Goal: Information Seeking & Learning: Learn about a topic

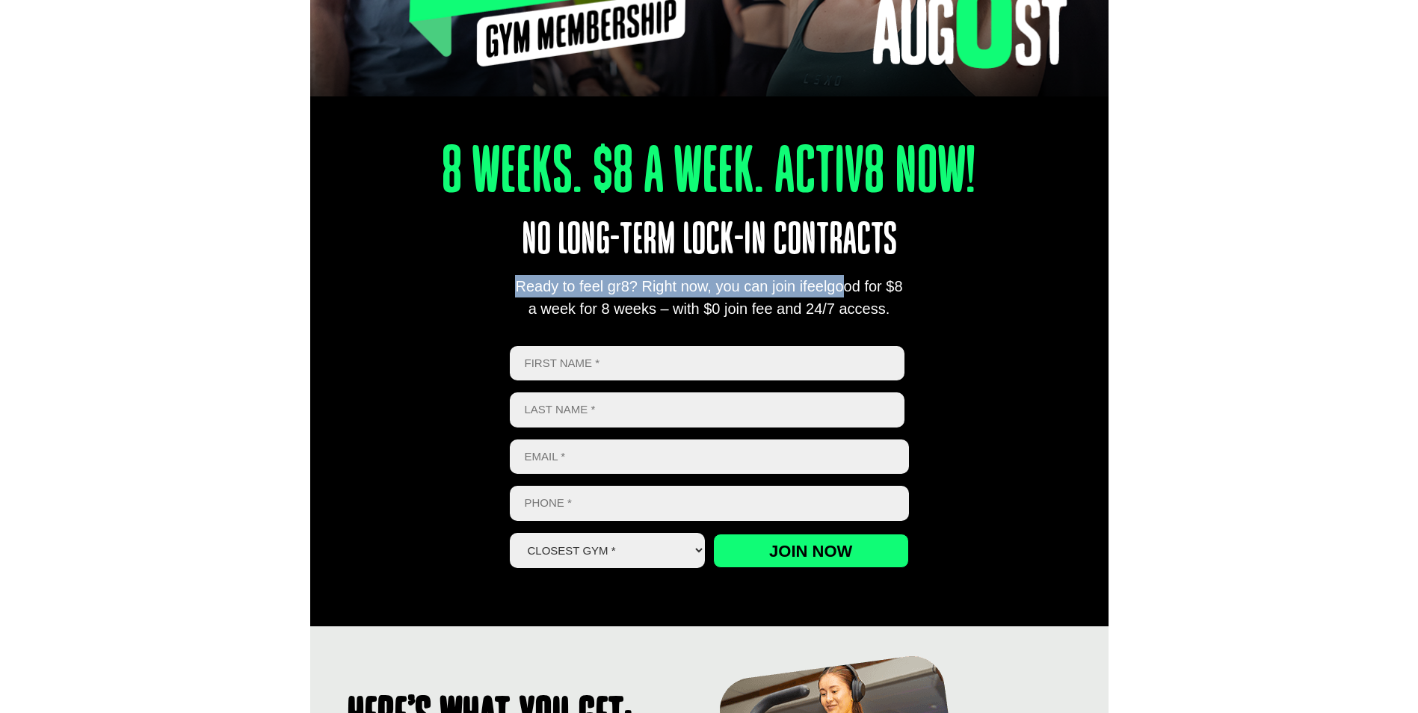
drag, startPoint x: 955, startPoint y: 290, endPoint x: 730, endPoint y: 273, distance: 226.4
click at [736, 274] on div "8 Weeks. $8 A Week. Activ8 Now! No long-term lock-in contracts Ready to feel gr…" at bounding box center [709, 338] width 798 height 575
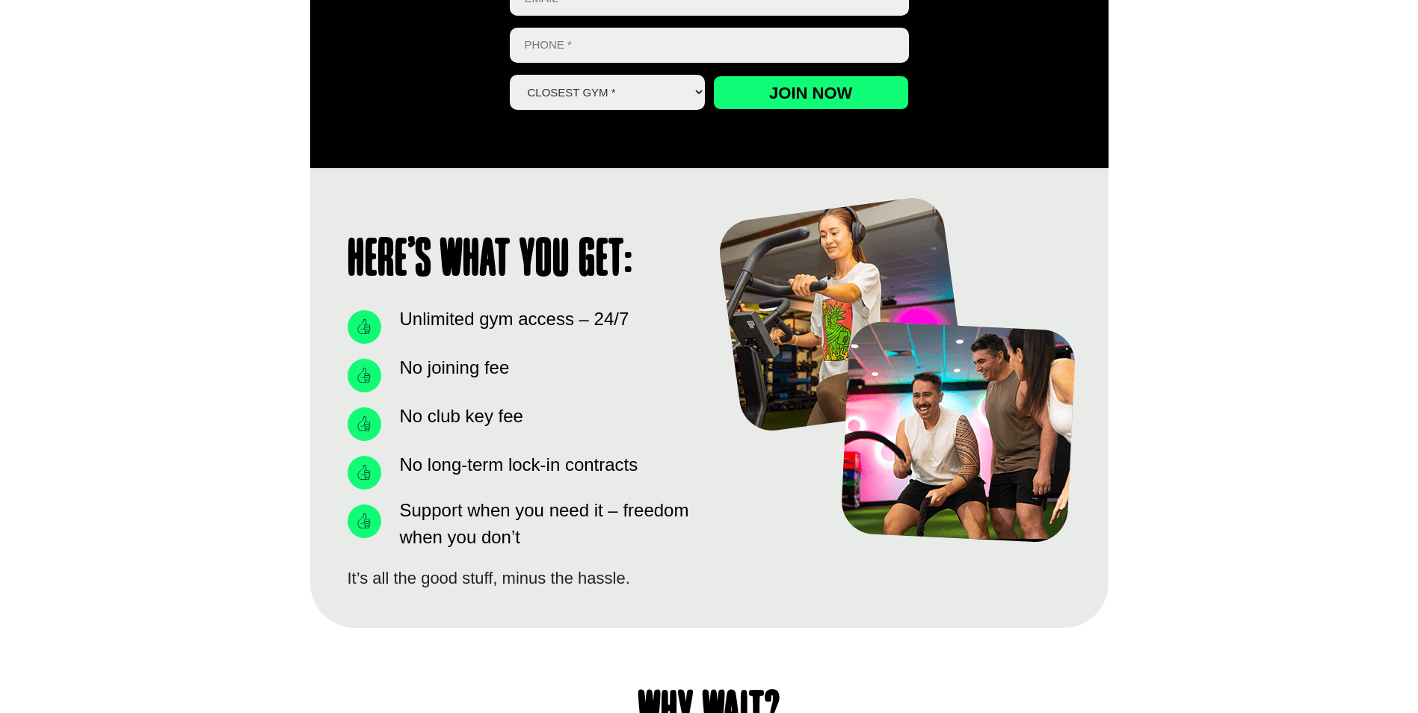
scroll to position [1121, 0]
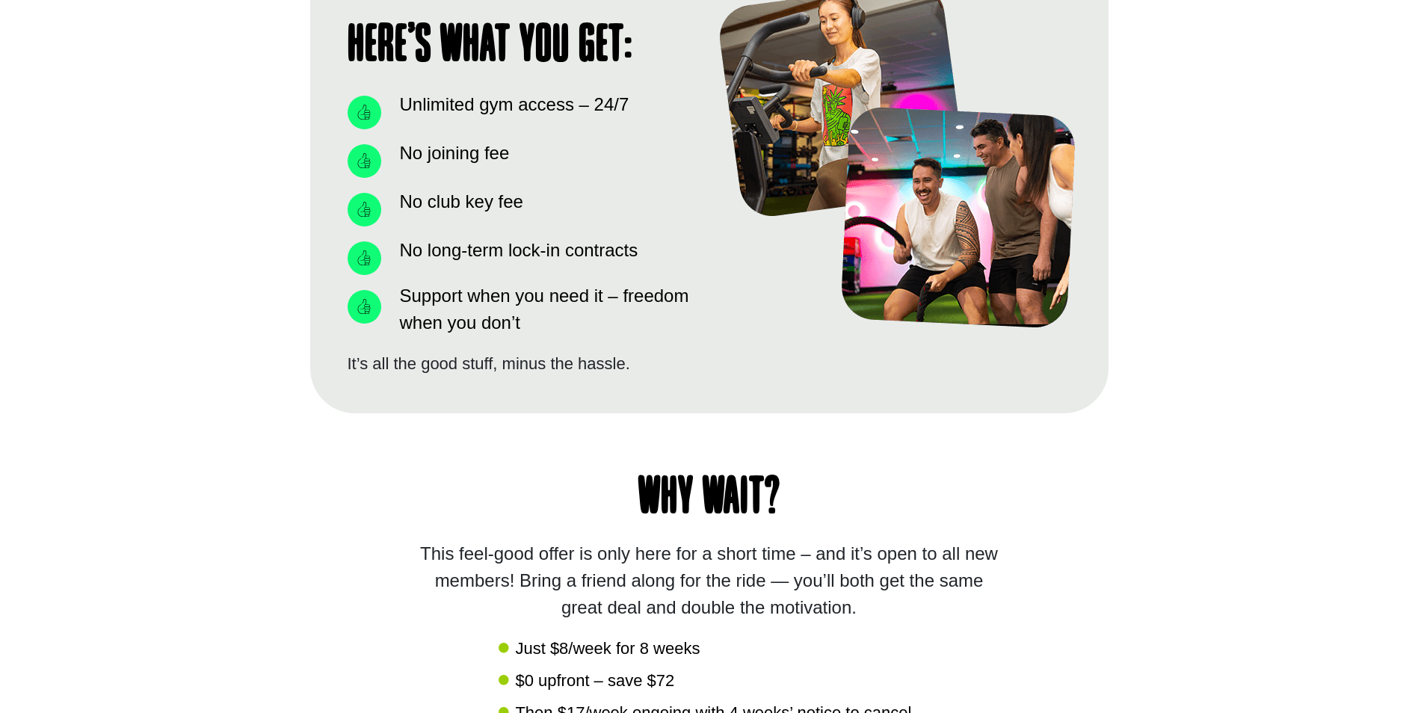
click at [601, 286] on span "Support when you need it – freedom when you don’t" at bounding box center [545, 310] width 298 height 54
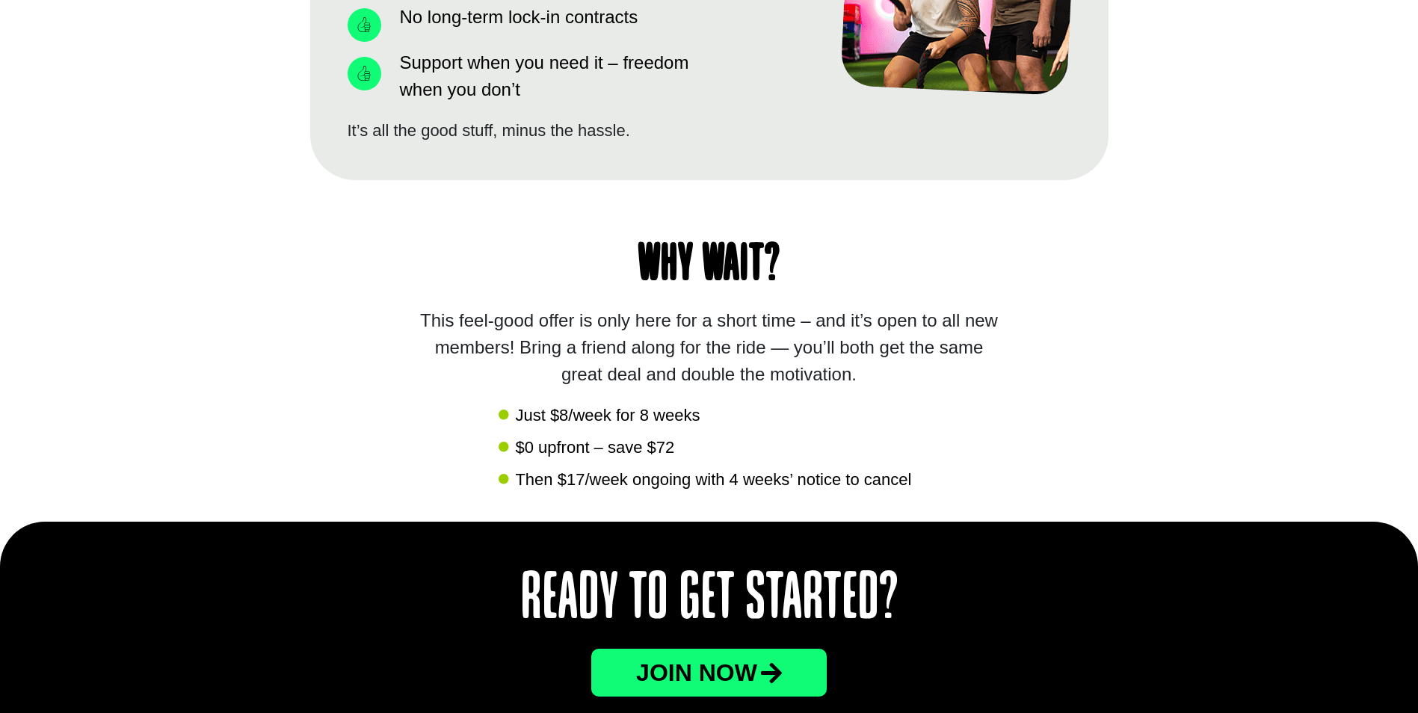
scroll to position [1495, 0]
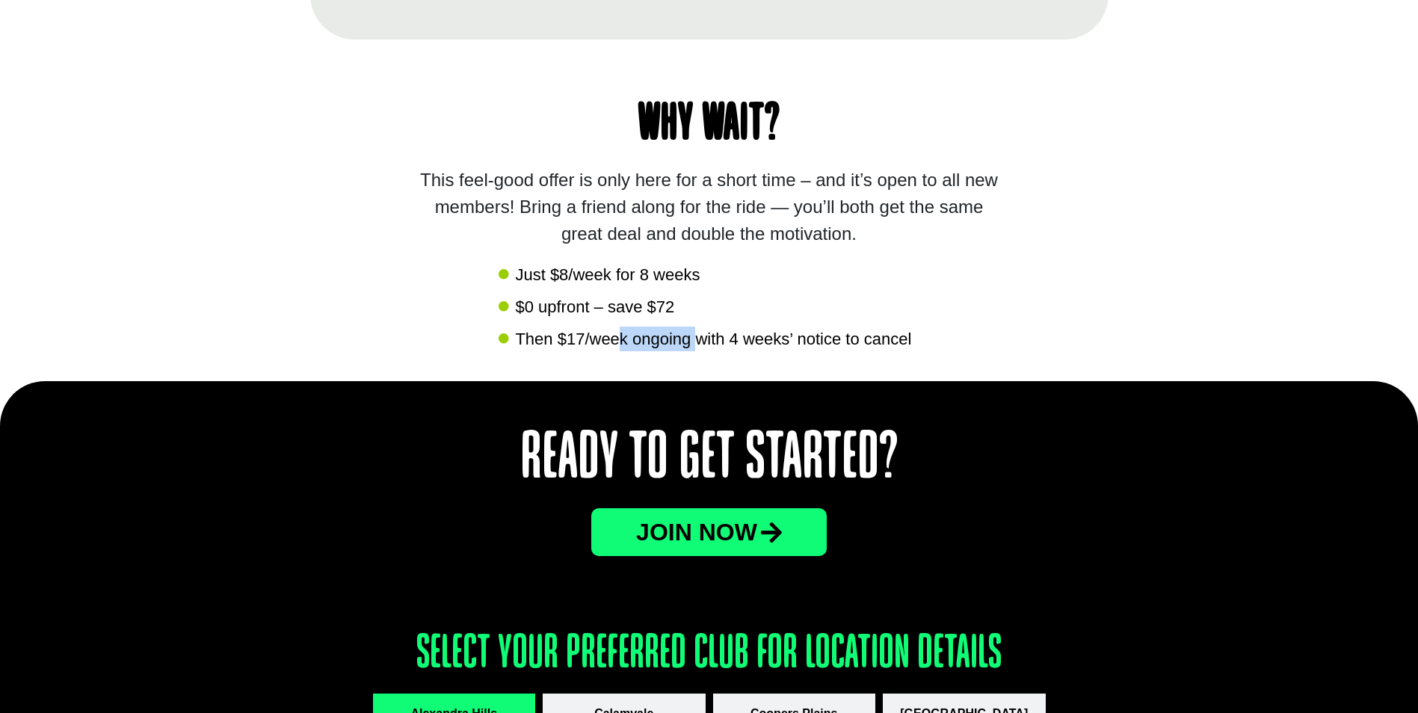
drag, startPoint x: 697, startPoint y: 340, endPoint x: 618, endPoint y: 340, distance: 79.2
click at [618, 340] on span "Then $17/week ongoing with 4 weeks’ notice to cancel" at bounding box center [711, 339] width 400 height 25
drag, startPoint x: 618, startPoint y: 340, endPoint x: 594, endPoint y: 342, distance: 24.0
click at [594, 342] on span "Then $17/week ongoing with 4 weeks’ notice to cancel" at bounding box center [711, 339] width 400 height 25
drag, startPoint x: 553, startPoint y: 342, endPoint x: 804, endPoint y: 339, distance: 250.5
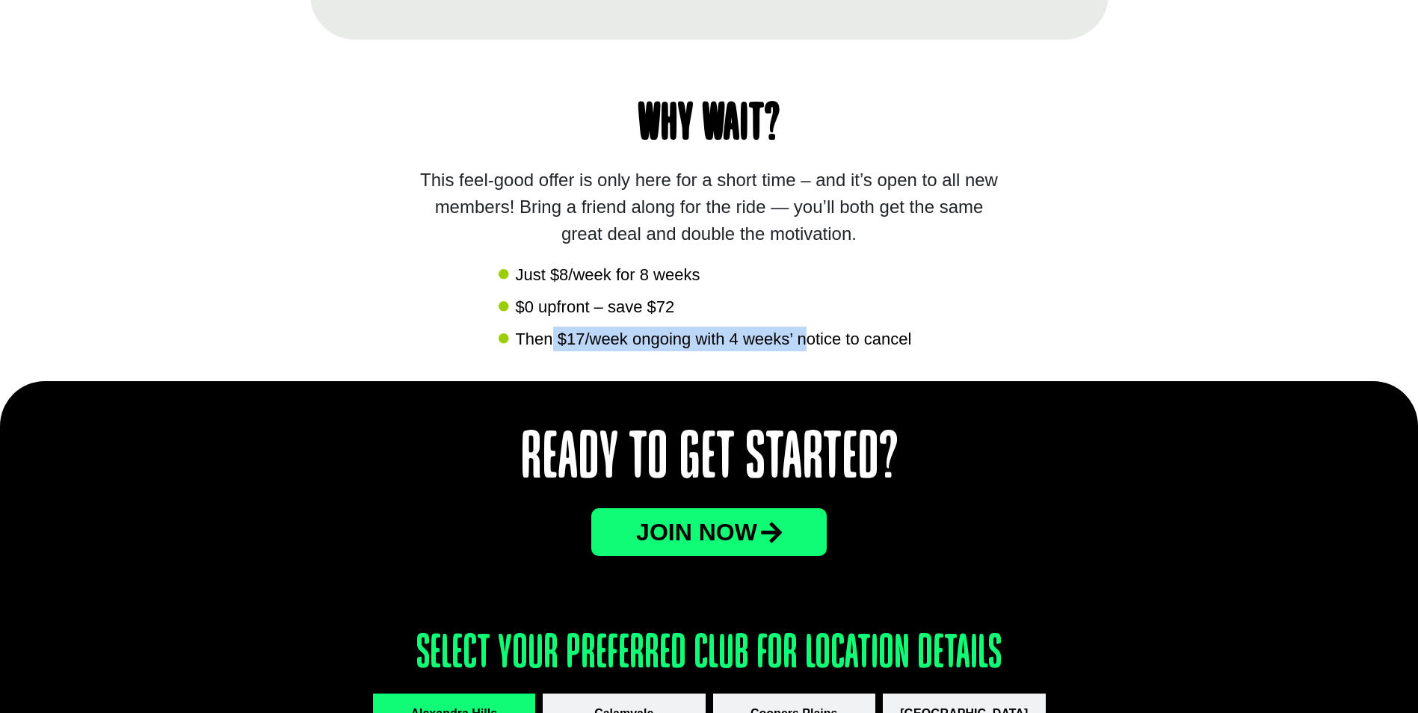
click at [804, 339] on span "Then $17/week ongoing with 4 weeks’ notice to cancel" at bounding box center [711, 339] width 400 height 25
drag, startPoint x: 804, startPoint y: 339, endPoint x: 764, endPoint y: 341, distance: 39.7
click at [764, 341] on span "Then $17/week ongoing with 4 weeks’ notice to cancel" at bounding box center [711, 339] width 400 height 25
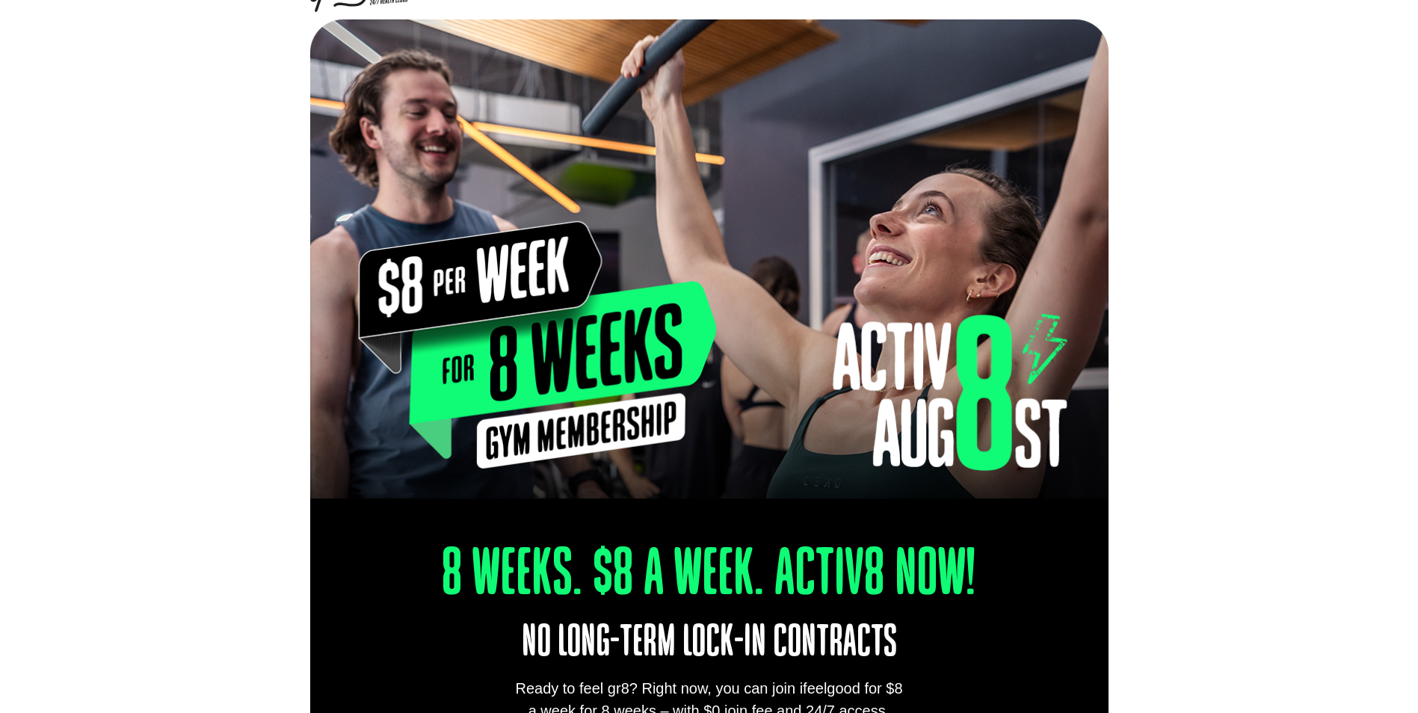
scroll to position [0, 0]
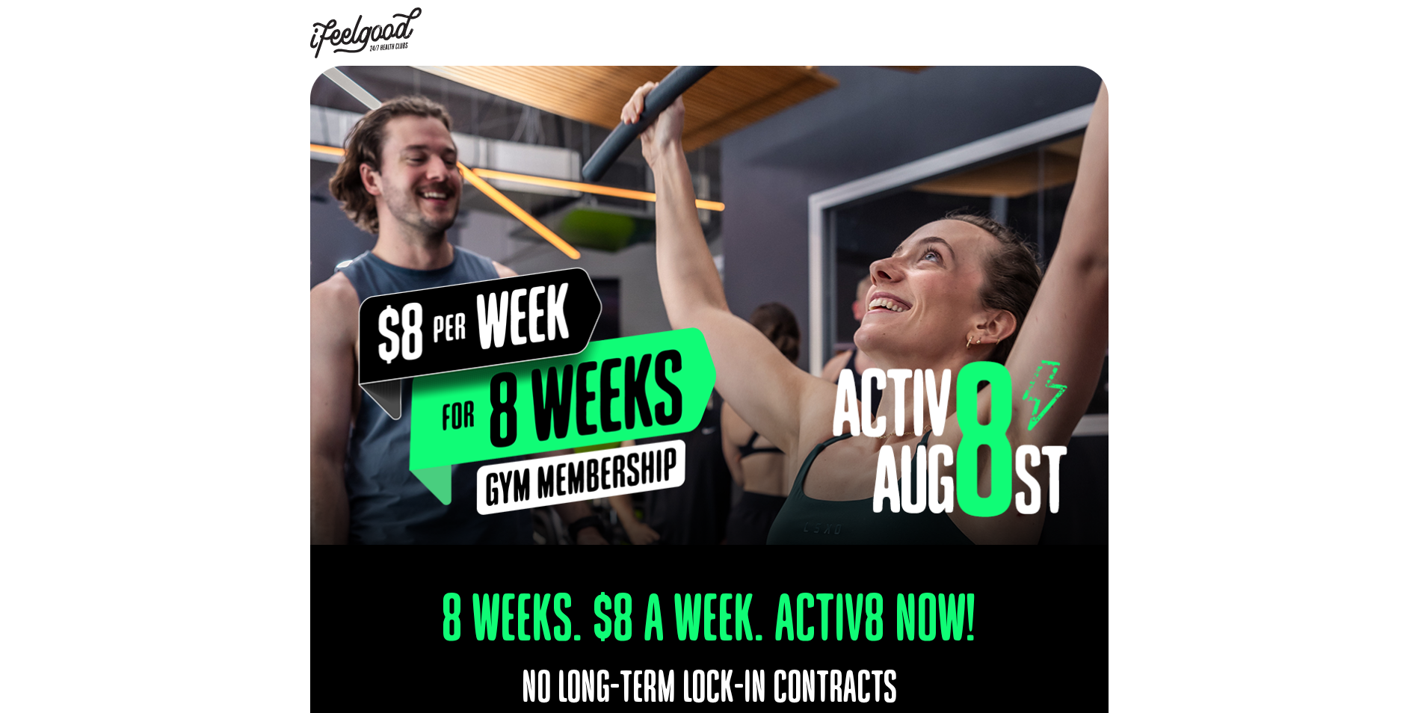
click at [383, 34] on img at bounding box center [366, 32] width 112 height 51
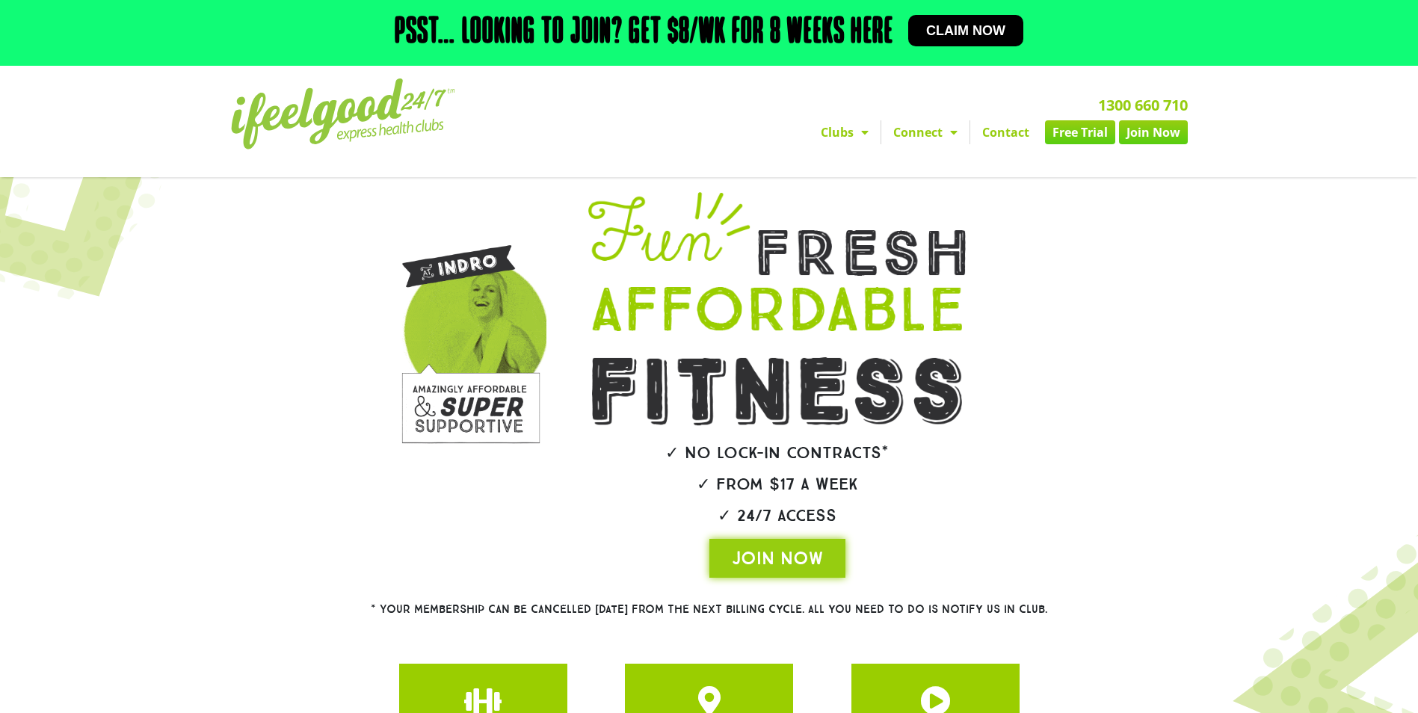
click at [847, 133] on link "Clubs" at bounding box center [845, 132] width 72 height 24
click at [848, 141] on link "Clubs" at bounding box center [845, 132] width 72 height 24
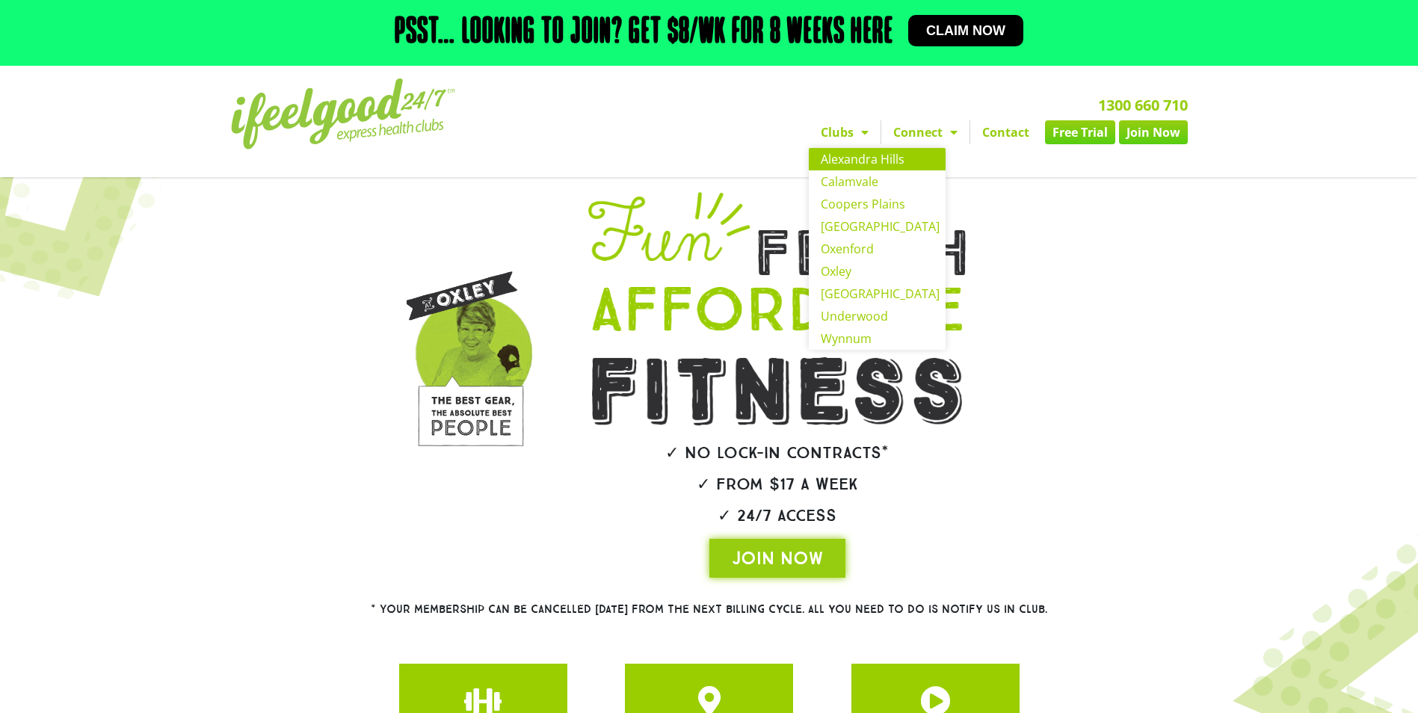
click at [851, 162] on link "Alexandra Hills" at bounding box center [877, 159] width 137 height 22
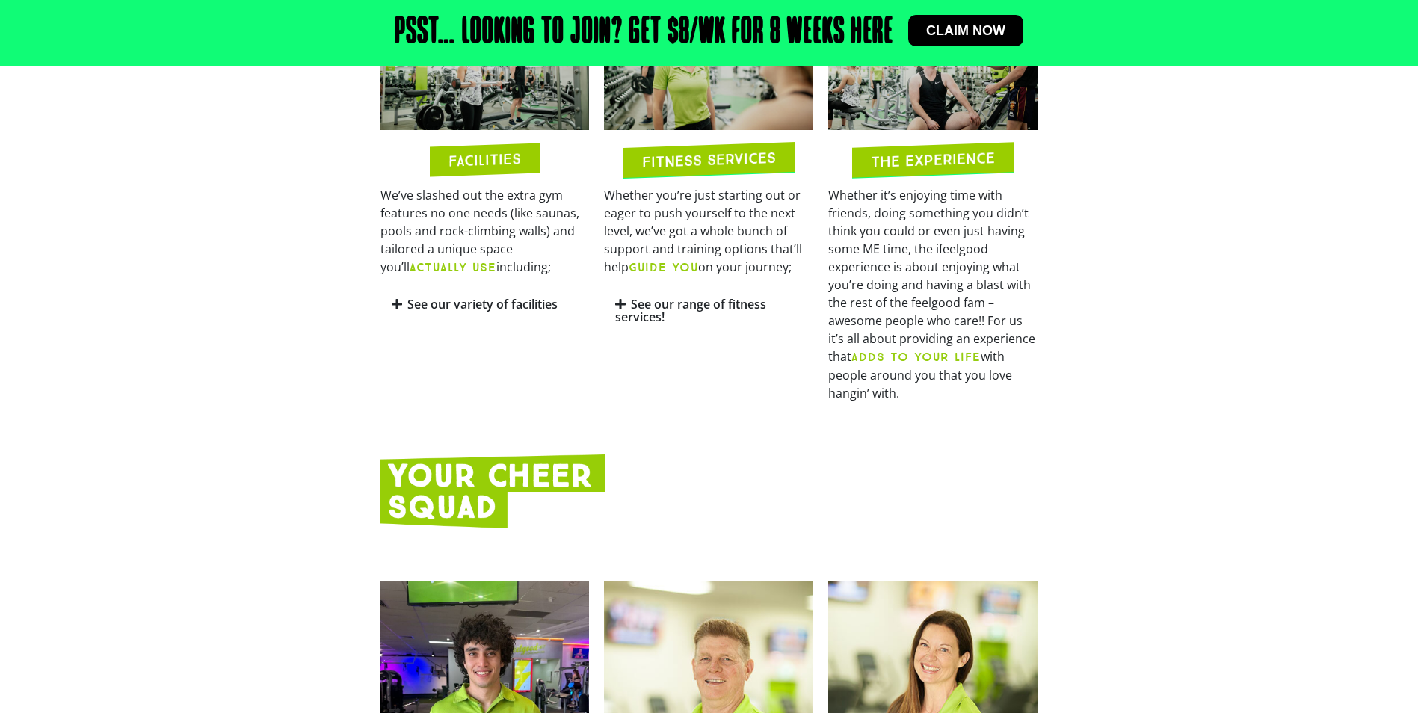
scroll to position [972, 0]
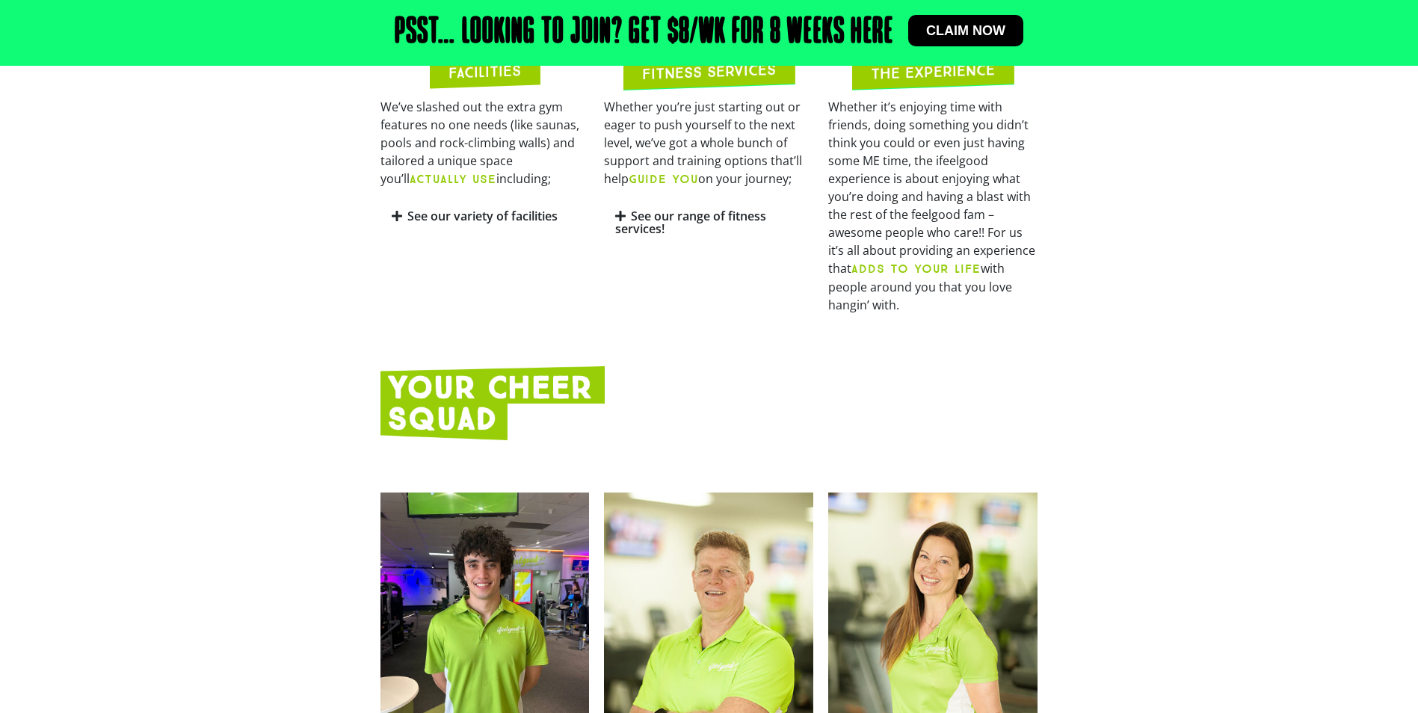
click at [487, 230] on div "See our variety of facilities" at bounding box center [485, 216] width 209 height 35
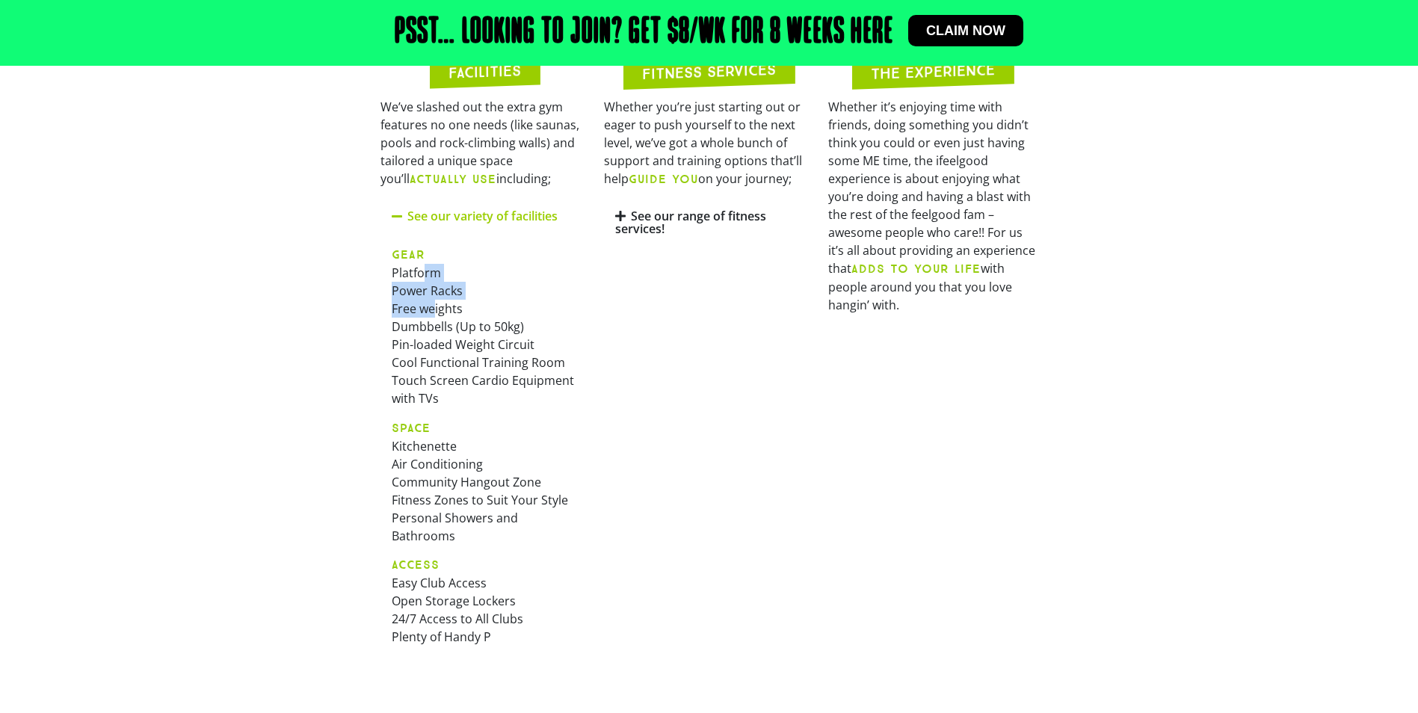
drag, startPoint x: 421, startPoint y: 274, endPoint x: 434, endPoint y: 301, distance: 29.8
click at [434, 301] on p "GEAR Platform Power Racks Free weights Dumbbells (Up to 50kg) Pin-loaded Weight…" at bounding box center [485, 326] width 187 height 162
drag, startPoint x: 434, startPoint y: 301, endPoint x: 434, endPoint y: 309, distance: 8.2
click at [434, 309] on p "GEAR Platform Power Racks Free weights Dumbbells (Up to 50kg) Pin-loaded Weight…" at bounding box center [485, 326] width 187 height 162
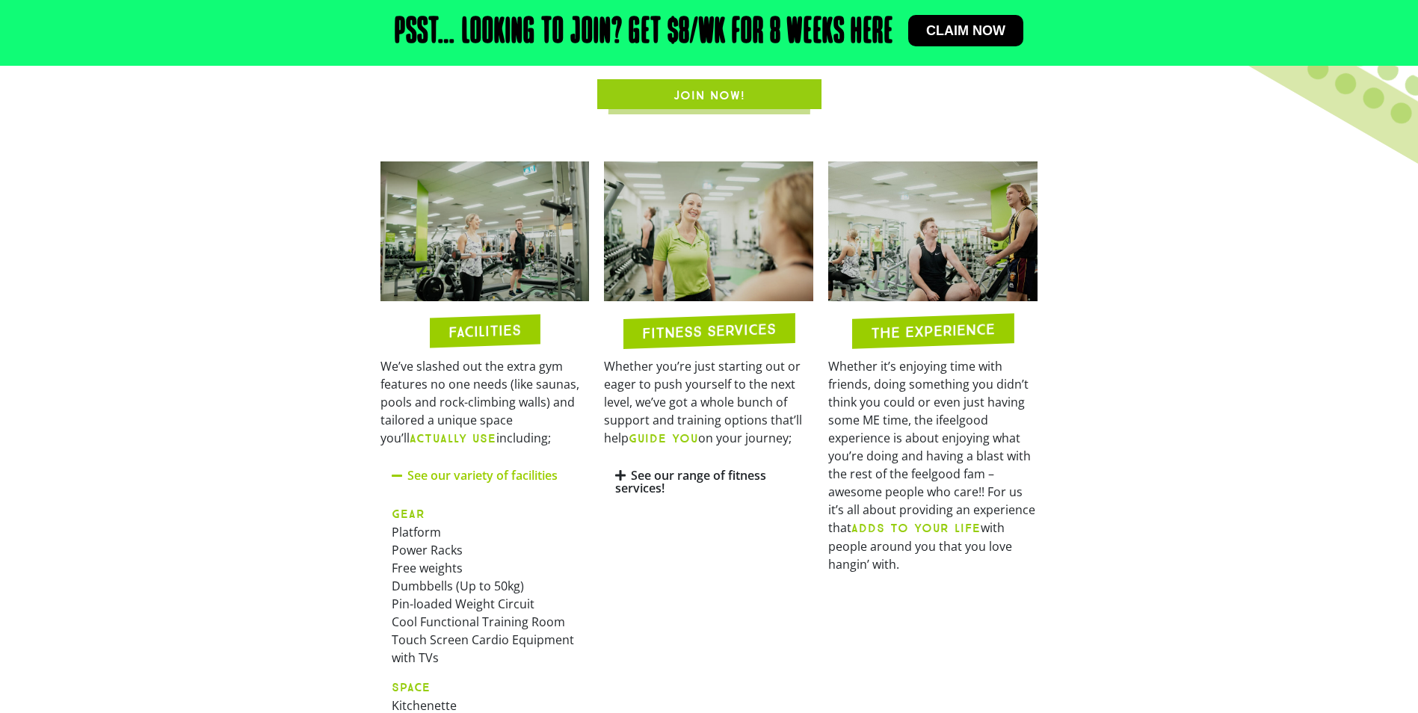
scroll to position [673, 0]
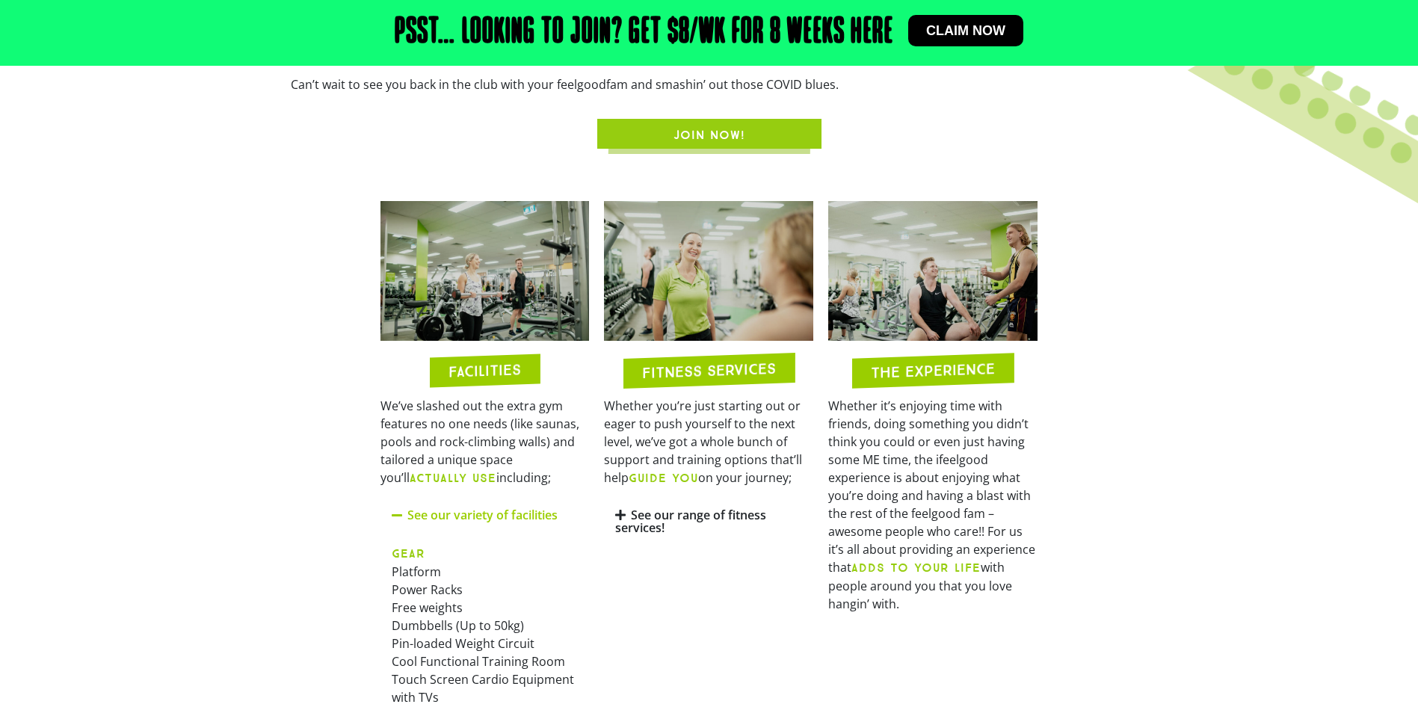
click at [677, 529] on div "See our range of fitness services!" at bounding box center [708, 522] width 209 height 48
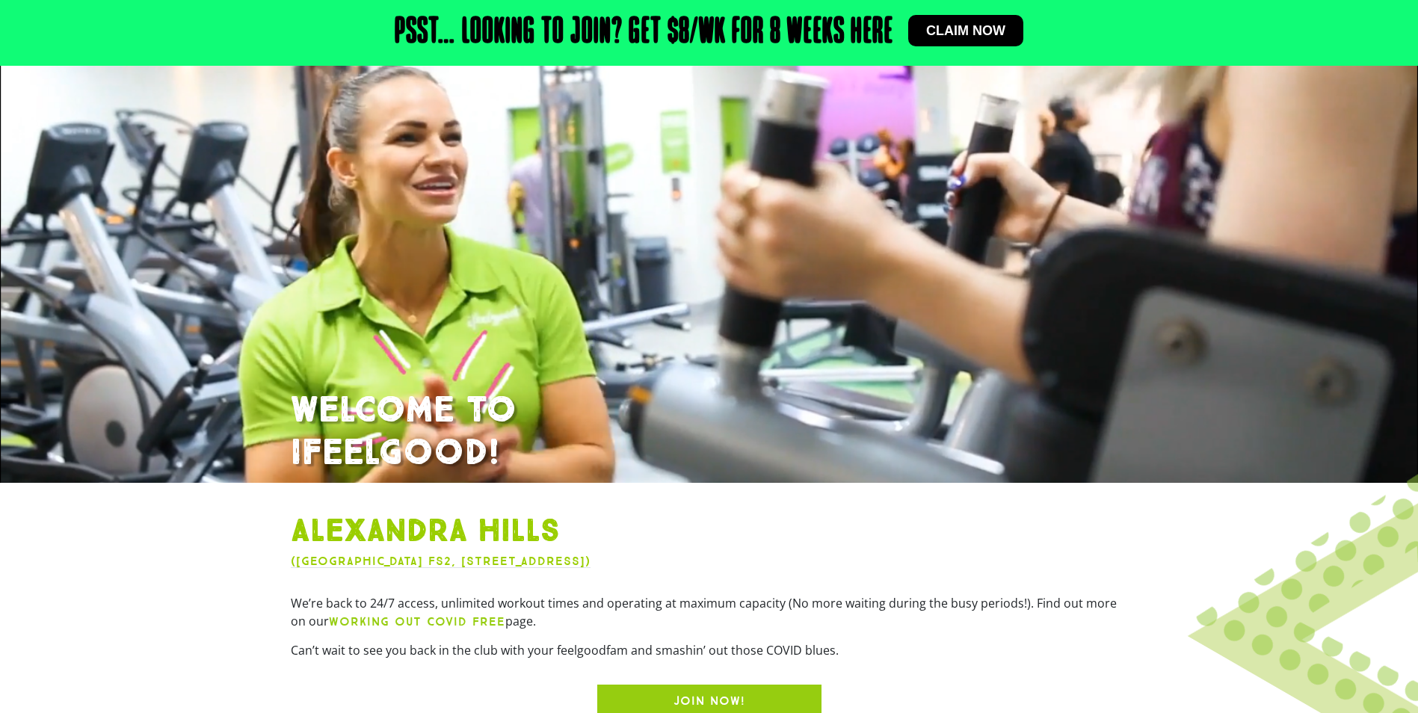
scroll to position [0, 0]
